Goal: Task Accomplishment & Management: Manage account settings

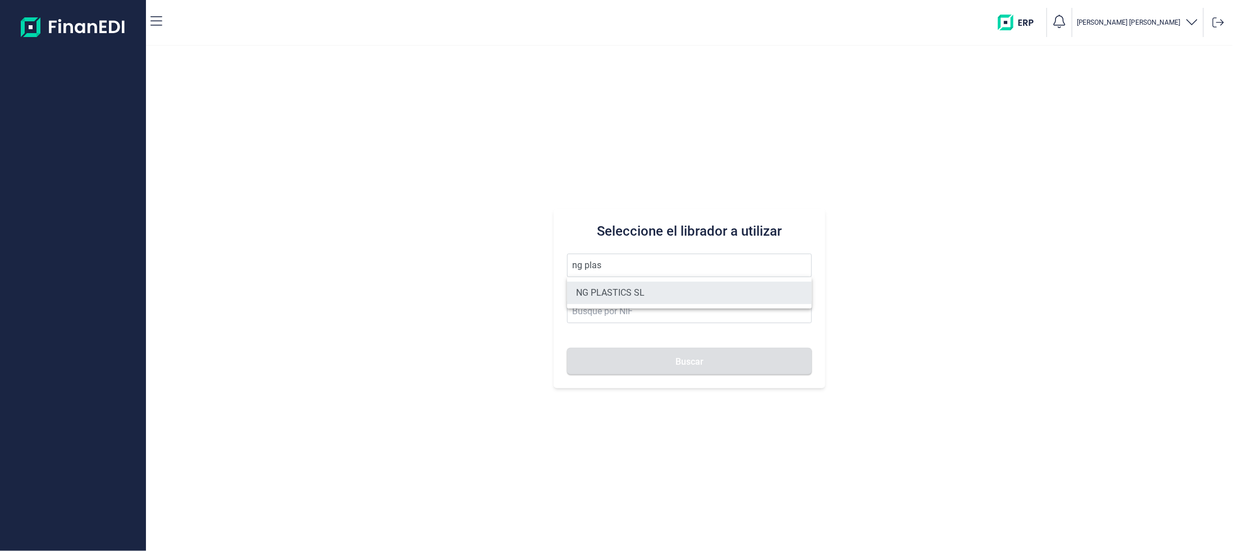
click at [635, 287] on li "NG PLASTICS SL" at bounding box center [689, 293] width 245 height 22
type input "NG PLASTICS SL"
type input "B66162702"
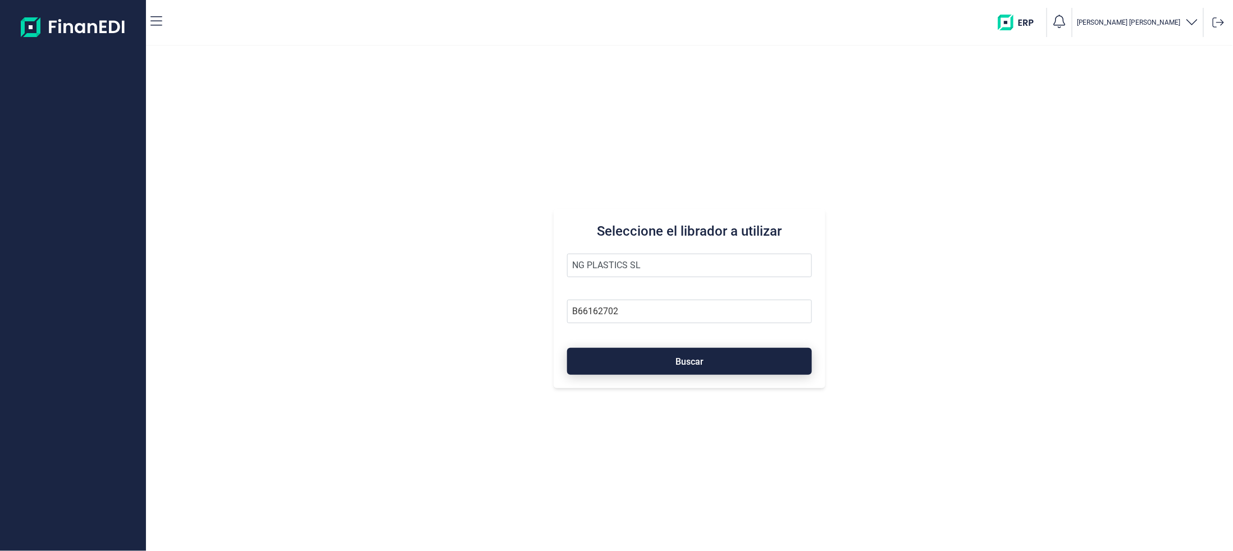
click at [707, 369] on button "Buscar" at bounding box center [689, 361] width 245 height 27
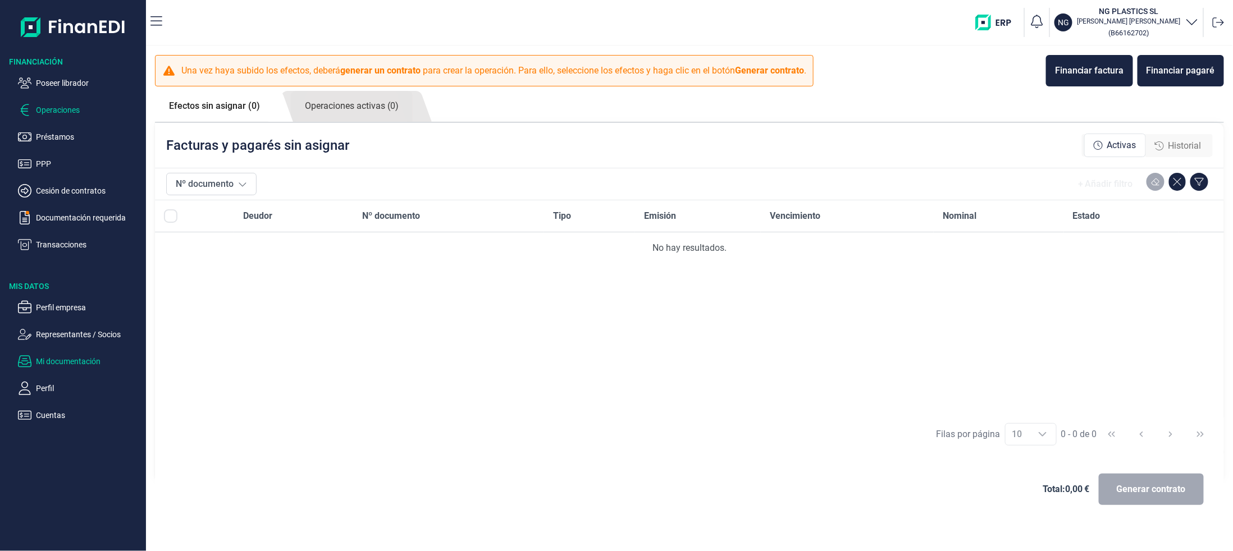
click at [72, 356] on p "Mi documentación" at bounding box center [89, 361] width 106 height 13
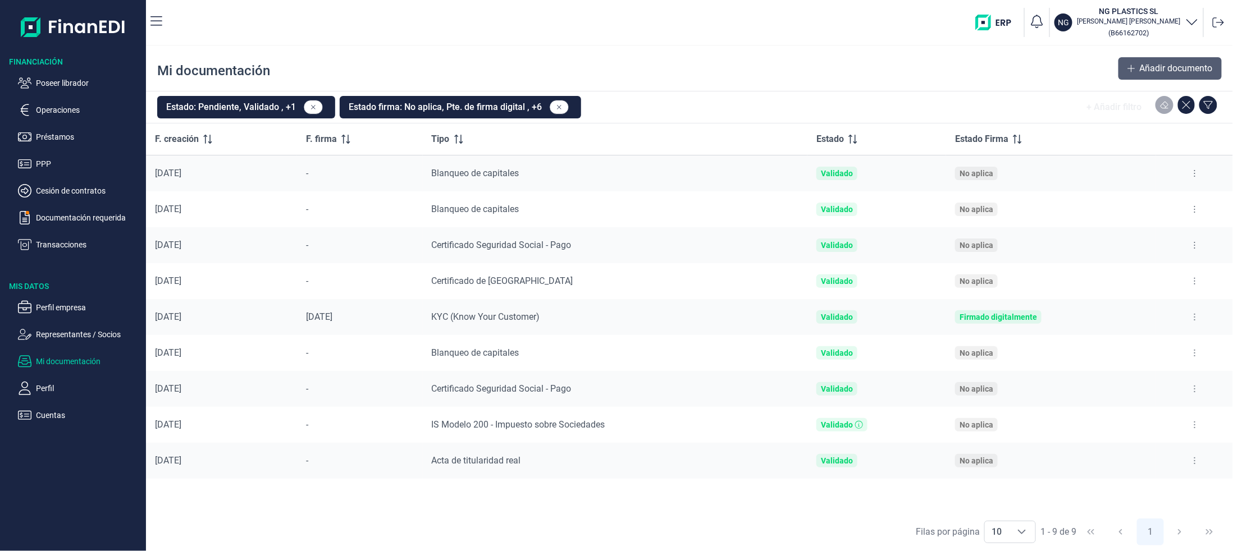
click at [1153, 66] on span "Añadir documento" at bounding box center [1176, 68] width 73 height 13
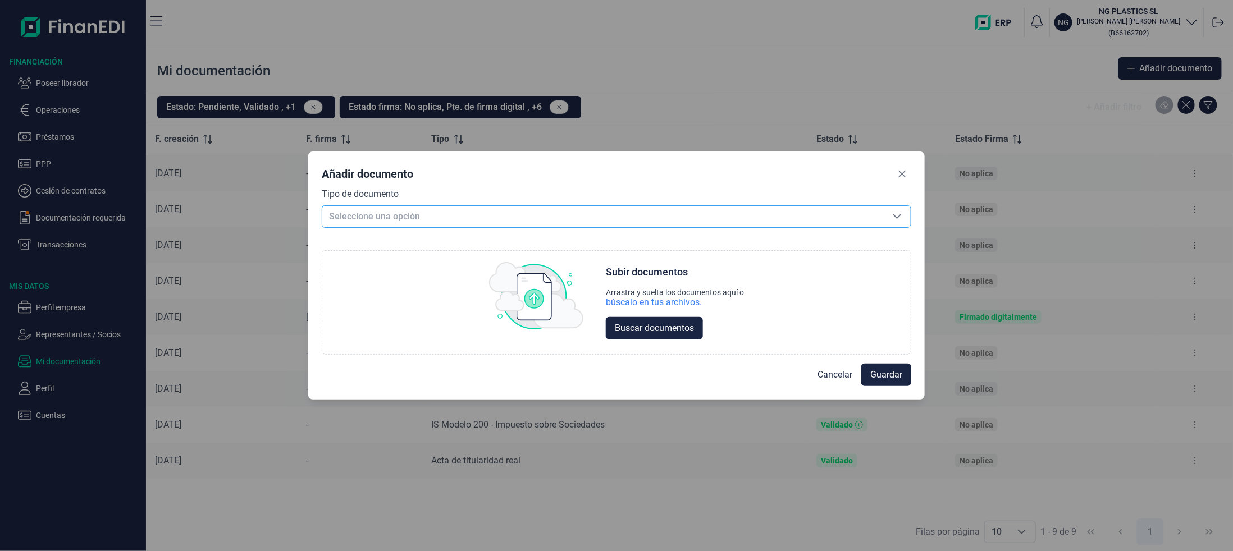
click at [899, 216] on icon "Seleccione una opción" at bounding box center [897, 216] width 8 height 4
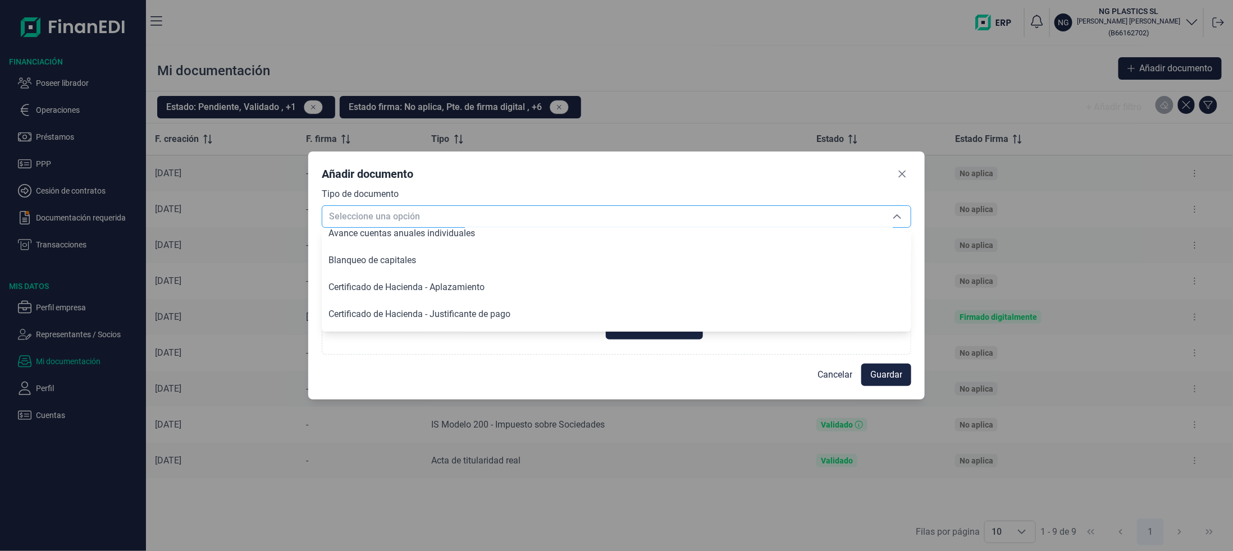
scroll to position [228, 0]
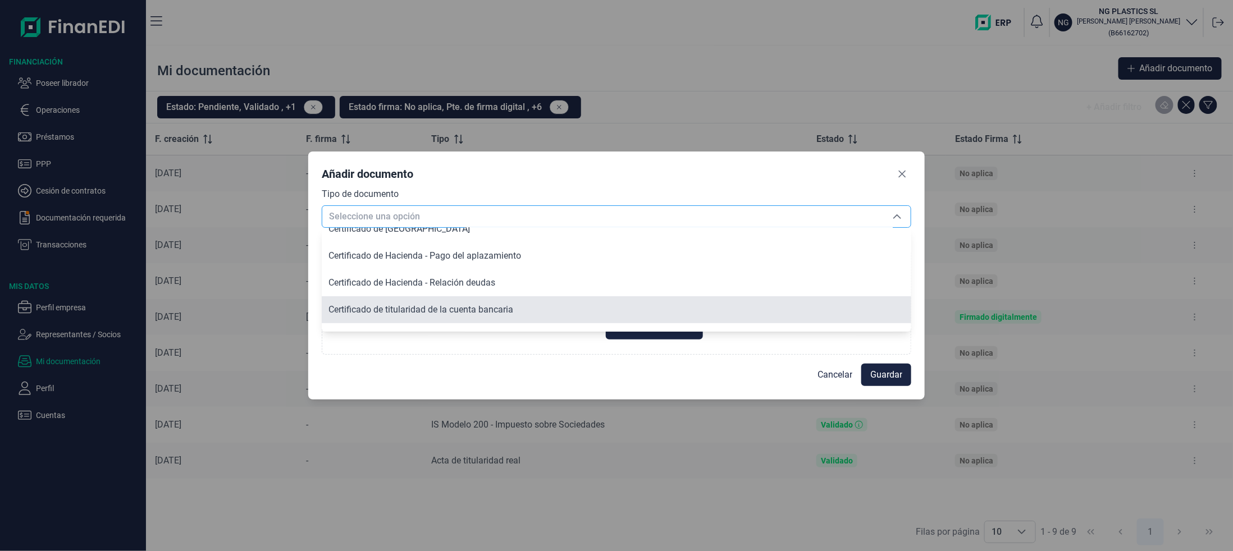
click at [481, 312] on span "Certificado de titularidad de la cuenta bancaria" at bounding box center [420, 309] width 185 height 11
type input "Certificado de titularidad de la cuenta bancaria"
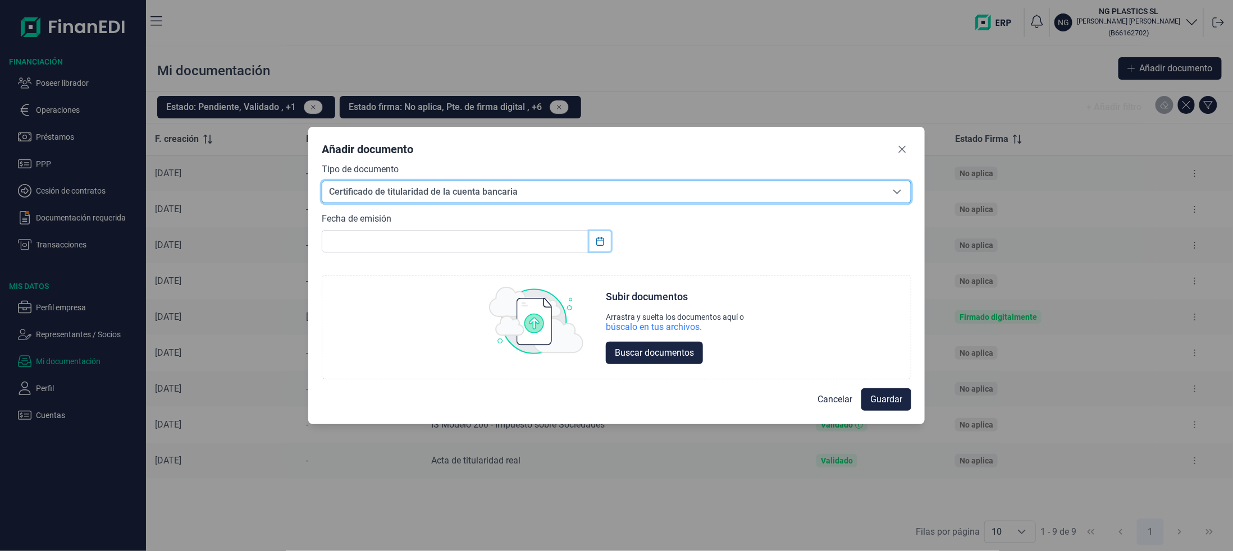
click at [599, 245] on icon "Choose Date" at bounding box center [600, 241] width 9 height 9
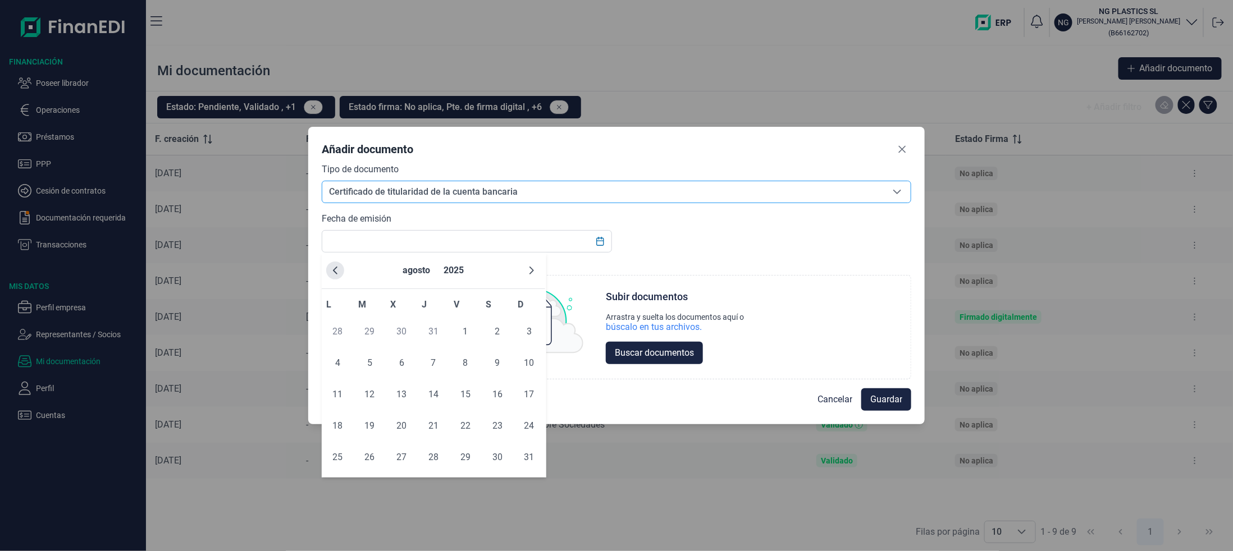
click at [338, 264] on button "Previous Month" at bounding box center [335, 271] width 18 height 18
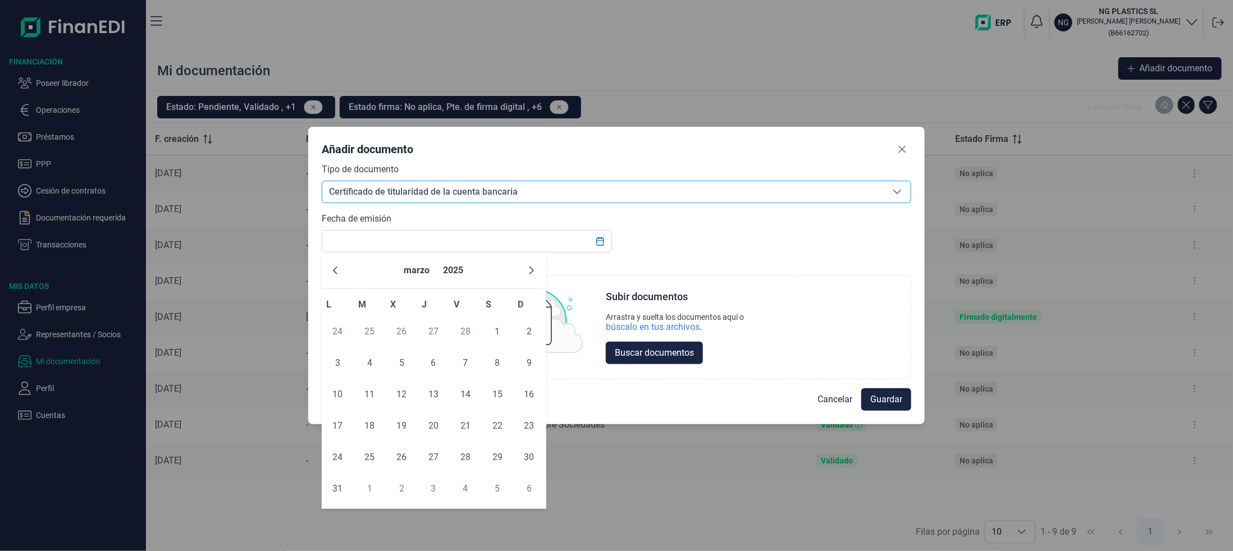
click at [338, 264] on button "Previous Month" at bounding box center [335, 271] width 18 height 18
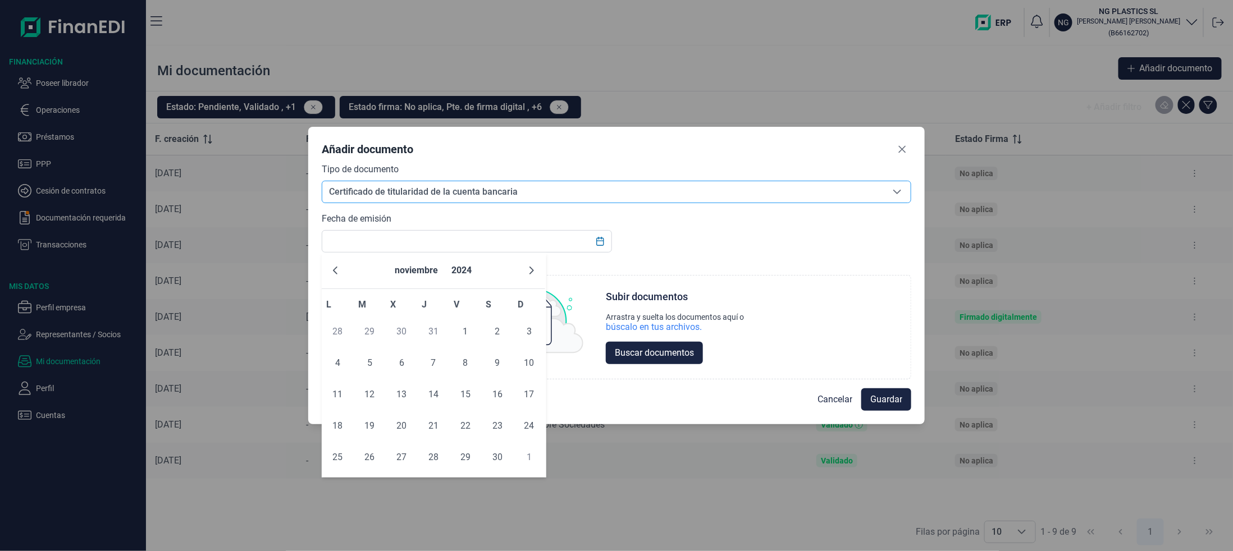
click at [338, 264] on button "Previous Month" at bounding box center [335, 271] width 18 height 18
click at [396, 459] on span "30" at bounding box center [401, 457] width 22 height 22
type input "[DATE]"
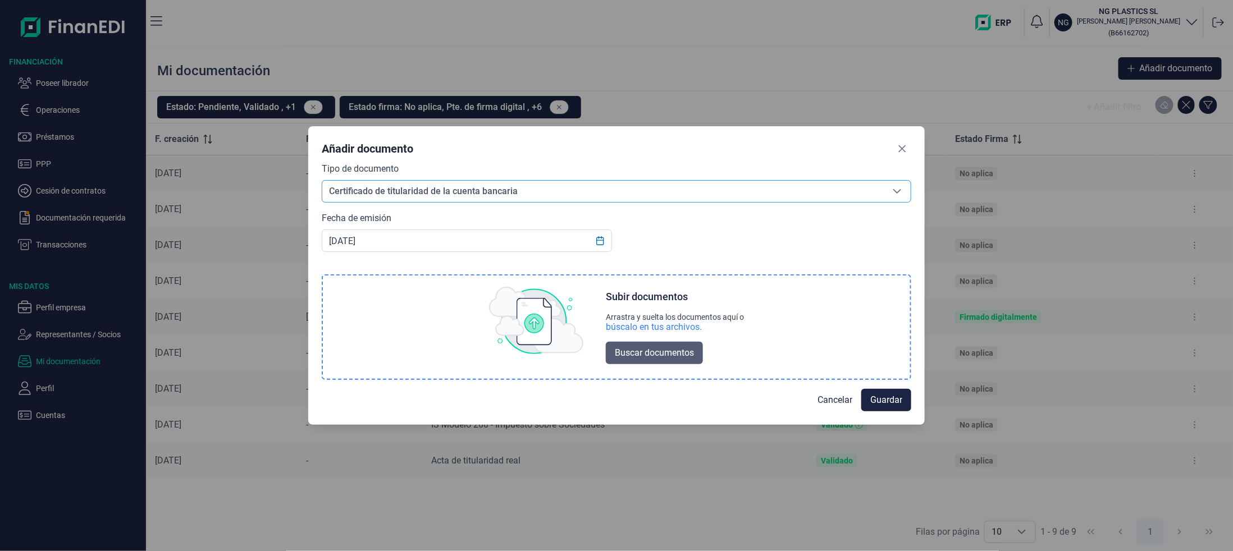
click at [650, 345] on button "Buscar documentos" at bounding box center [654, 353] width 97 height 22
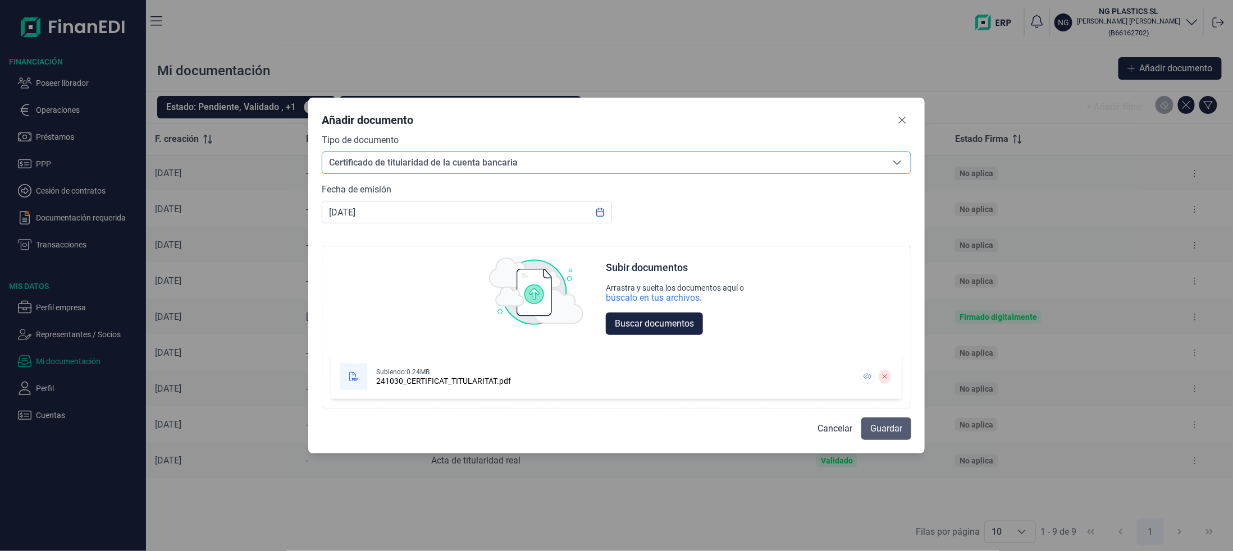
click at [893, 431] on span "Guardar" at bounding box center [886, 428] width 32 height 13
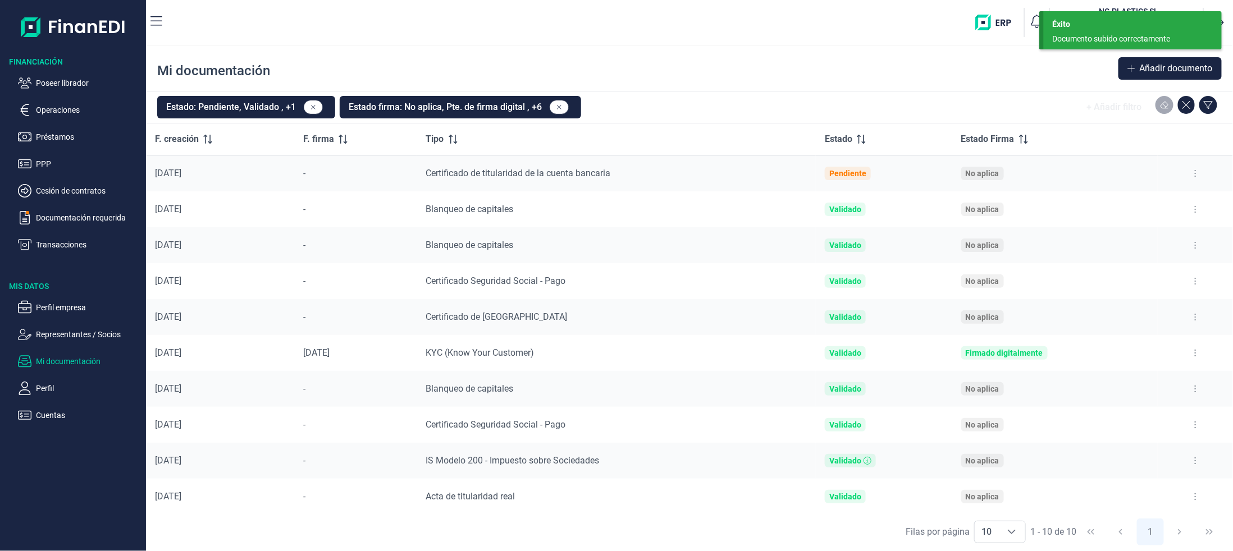
scroll to position [2, 0]
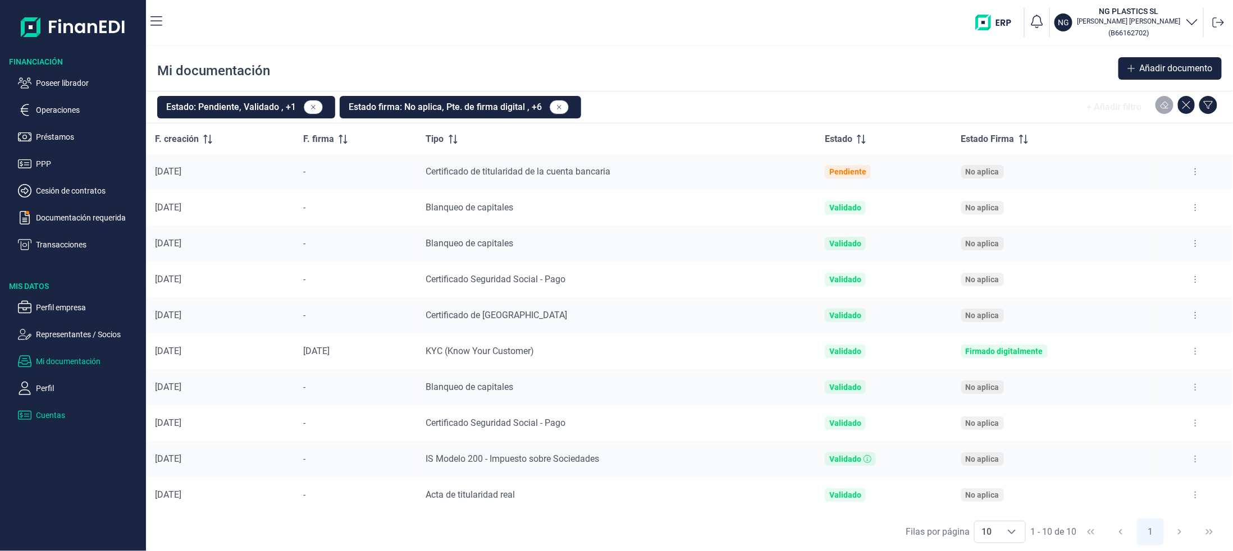
click at [52, 414] on p "Cuentas" at bounding box center [89, 415] width 106 height 13
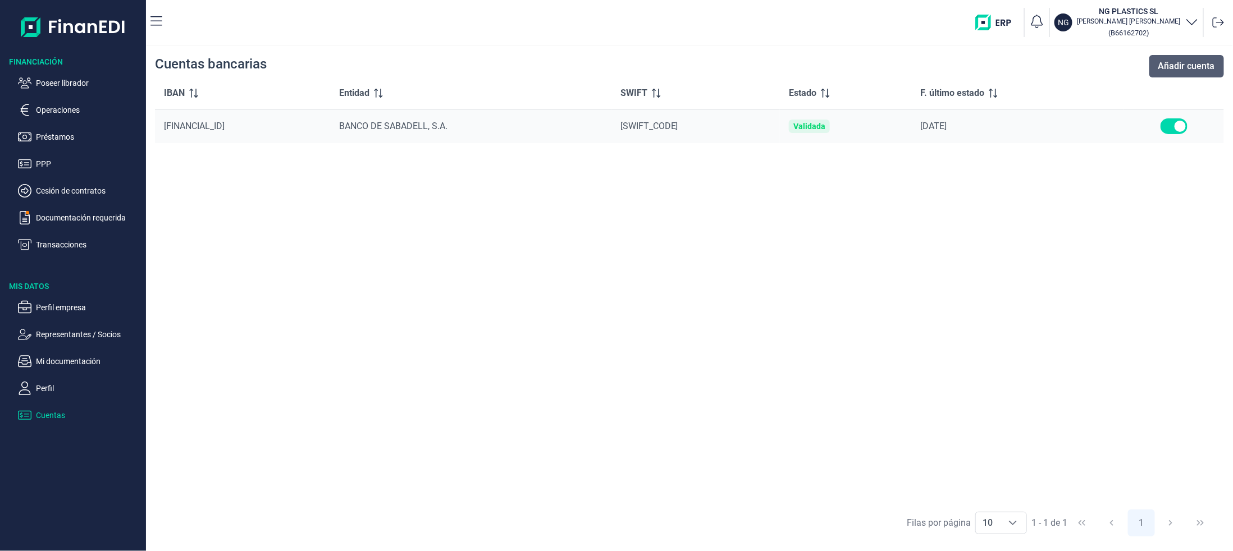
click at [1175, 66] on span "Añadir cuenta" at bounding box center [1186, 66] width 57 height 13
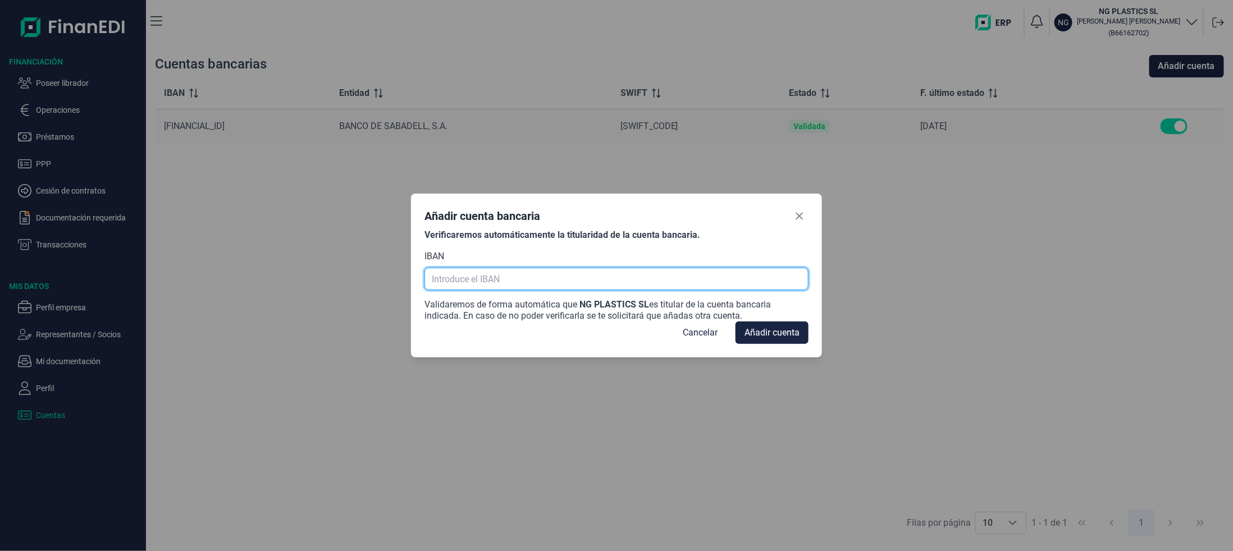
click at [505, 283] on input "text" at bounding box center [616, 279] width 384 height 22
click at [503, 273] on input "text" at bounding box center [616, 279] width 384 height 22
paste input "[FINANCIAL_ID]"
type input "[FINANCIAL_ID]"
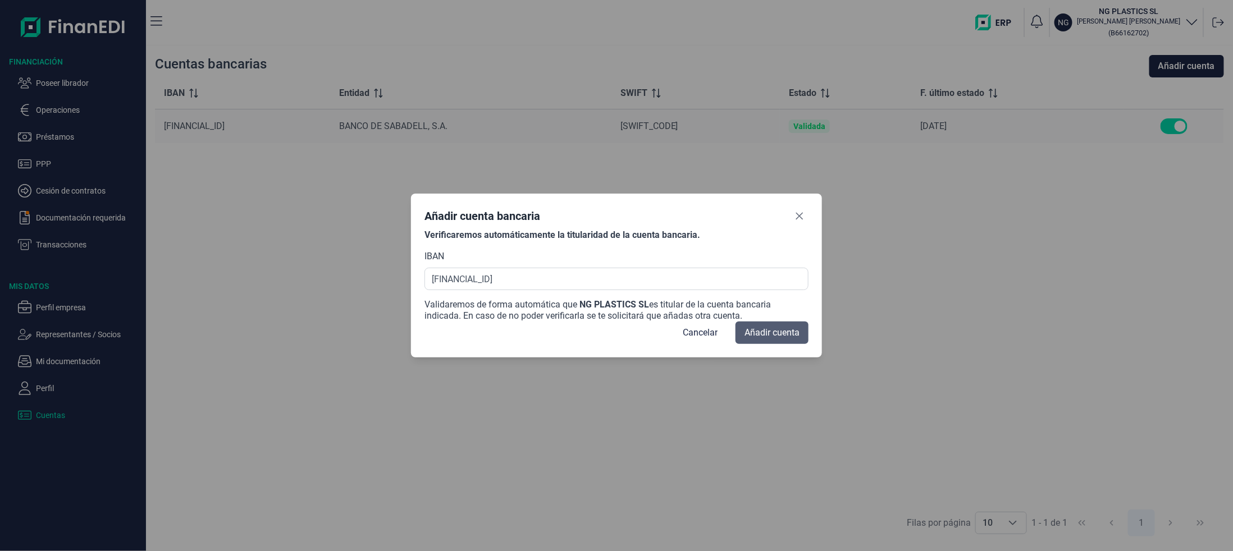
click at [773, 330] on span "Añadir cuenta" at bounding box center [771, 332] width 55 height 13
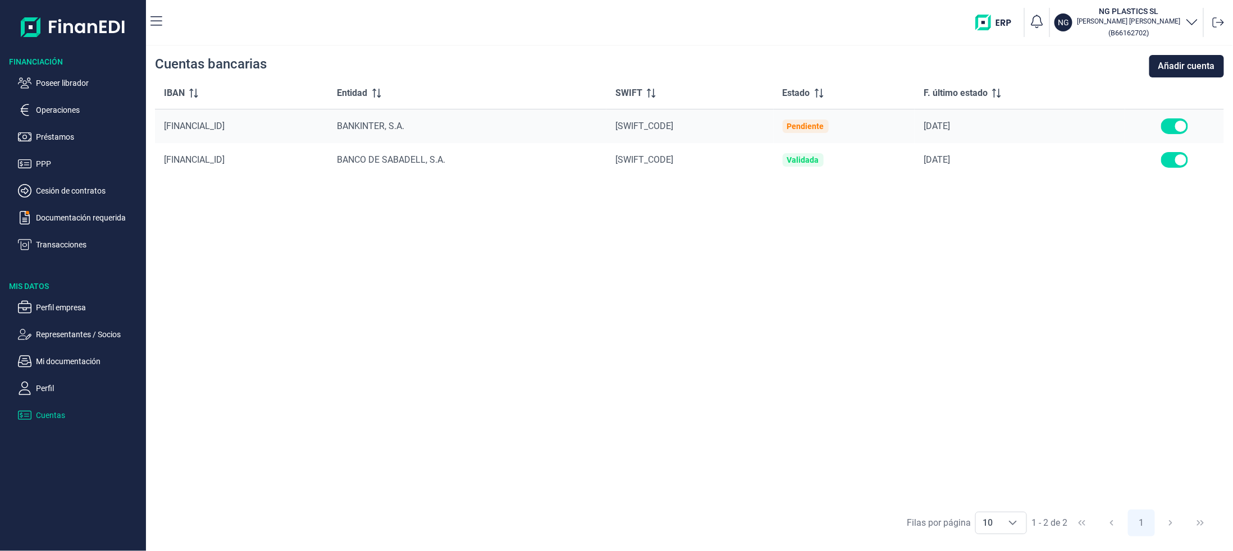
click at [1184, 161] on input "checkbox" at bounding box center [1174, 160] width 27 height 16
checkbox input "true"
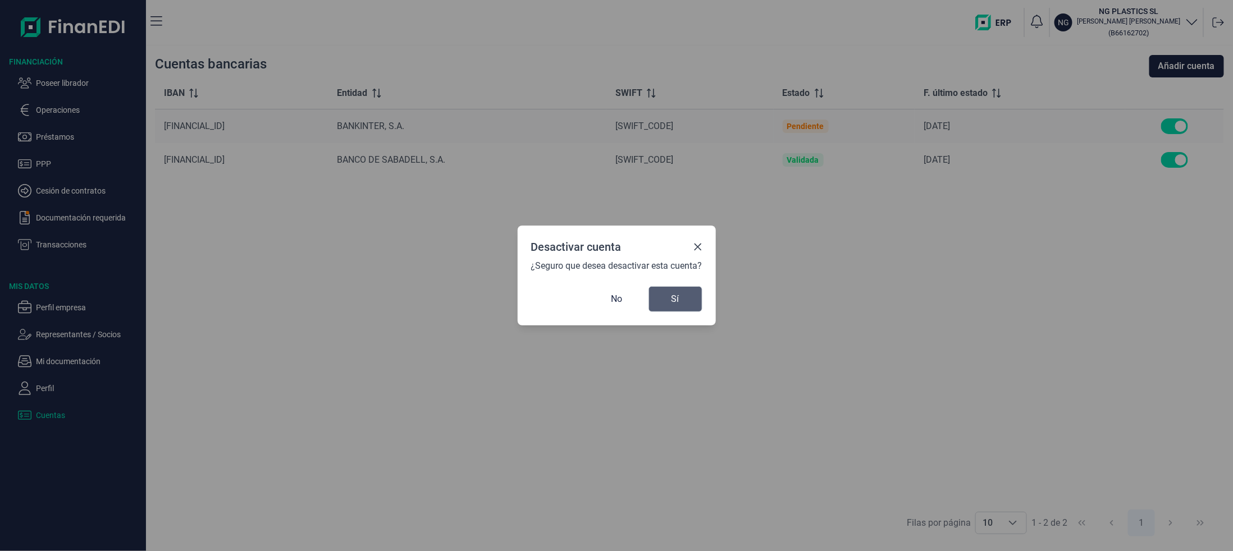
click at [663, 304] on button "Sí" at bounding box center [675, 299] width 54 height 26
